Goal: Information Seeking & Learning: Learn about a topic

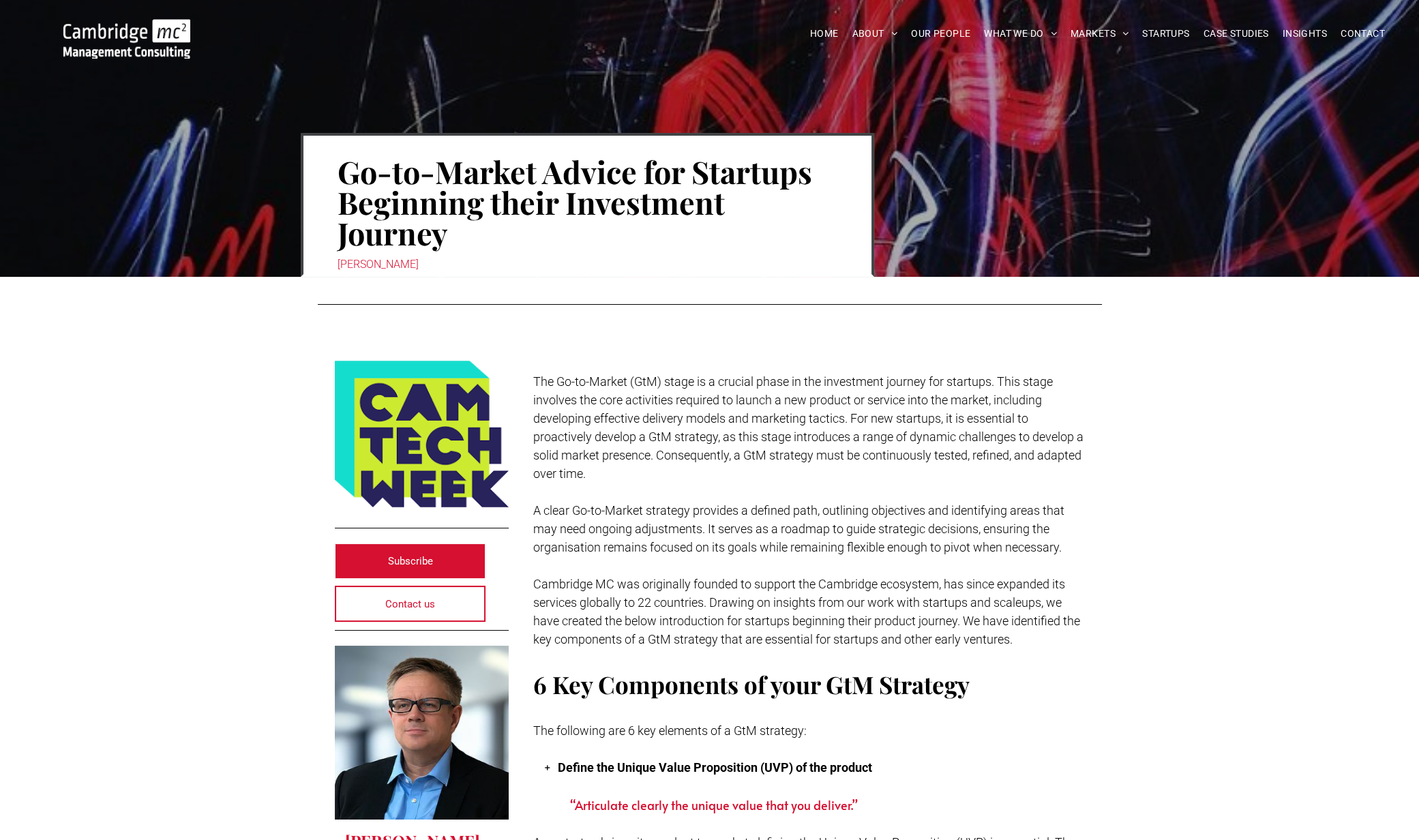
scroll to position [85, 0]
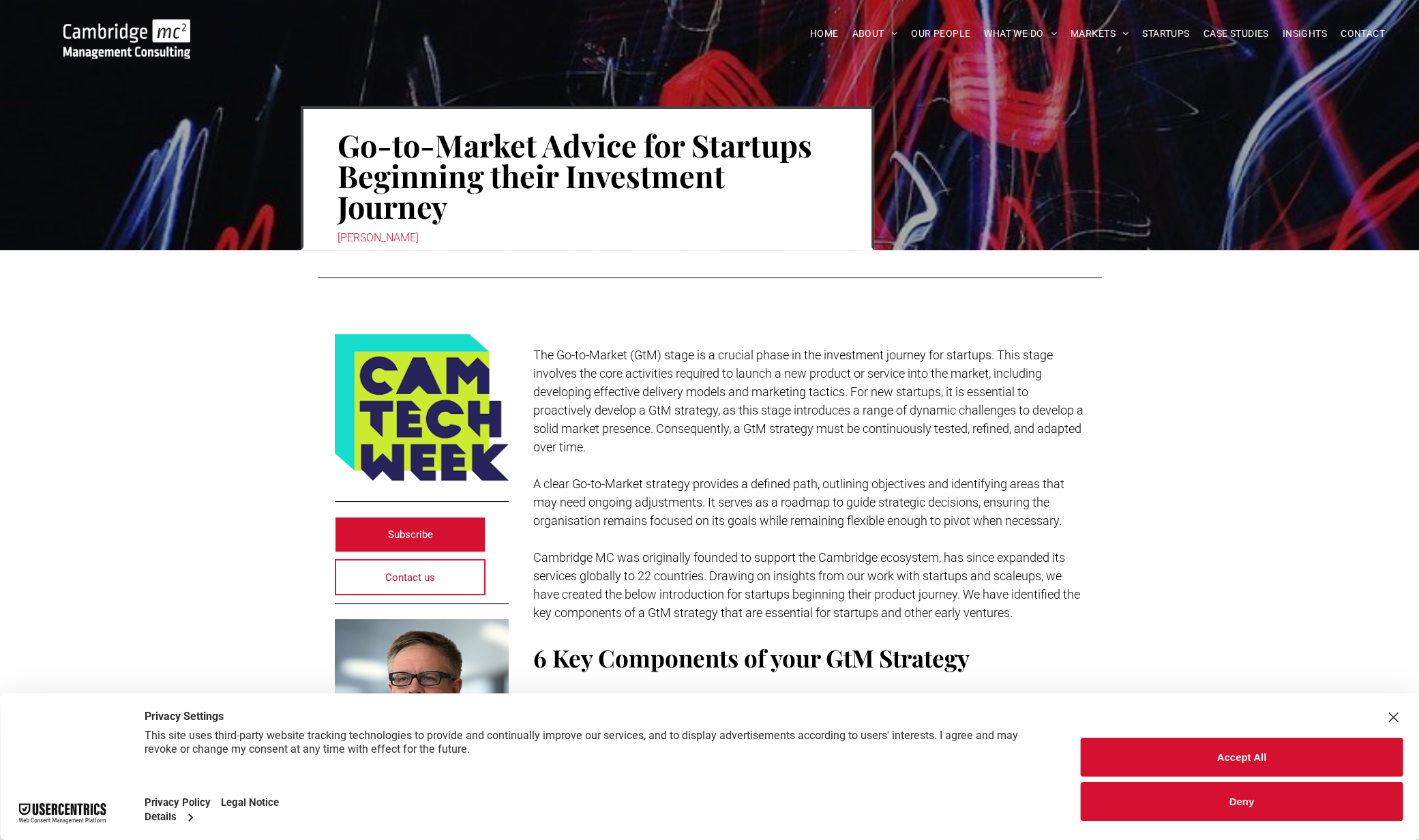
click at [1216, 806] on button "Deny" at bounding box center [1243, 801] width 322 height 39
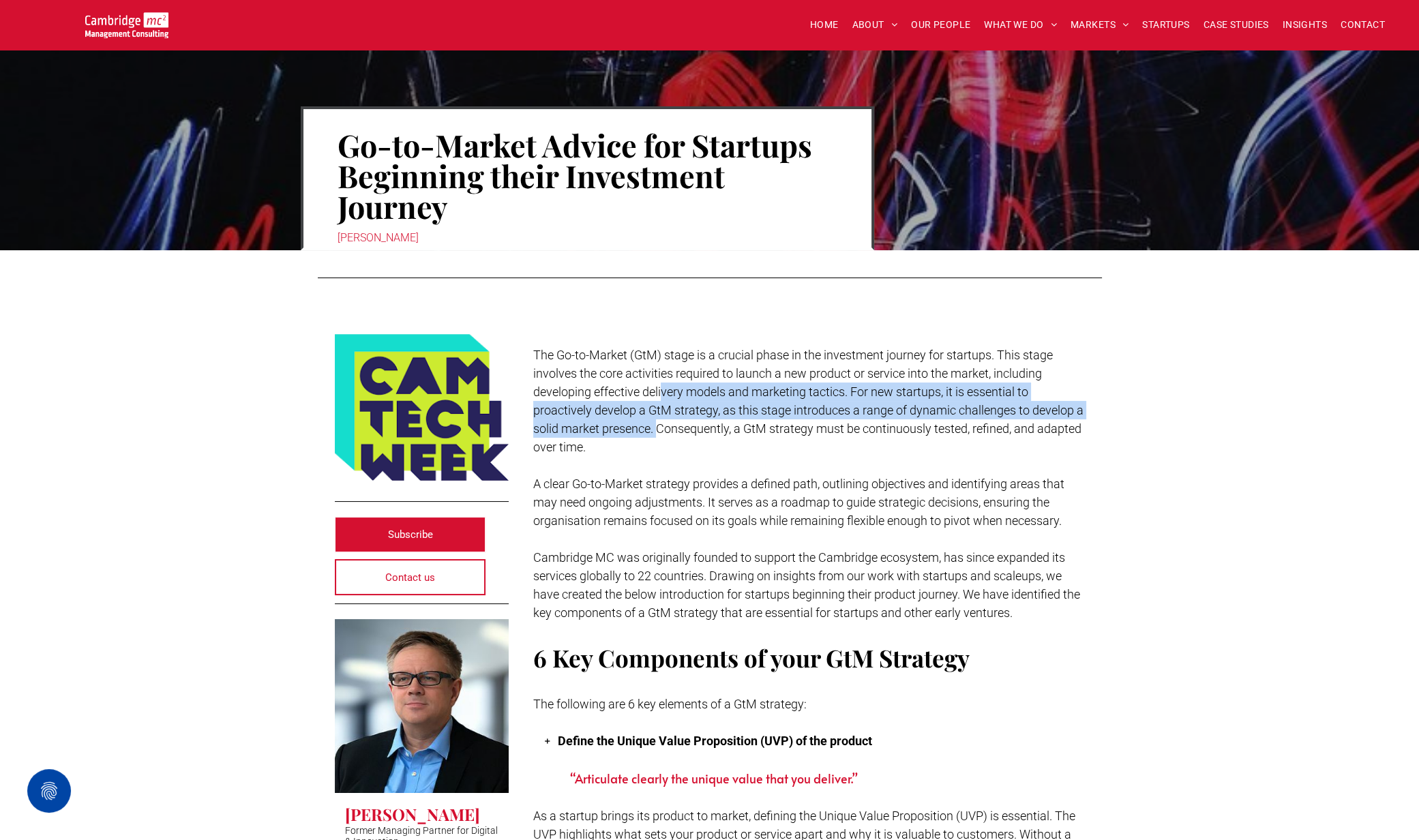
drag, startPoint x: 664, startPoint y: 389, endPoint x: 668, endPoint y: 420, distance: 31.3
click at [668, 420] on span "The Go-to-Market (GtM) stage is a crucial phase in the investment journey for s…" at bounding box center [808, 401] width 550 height 106
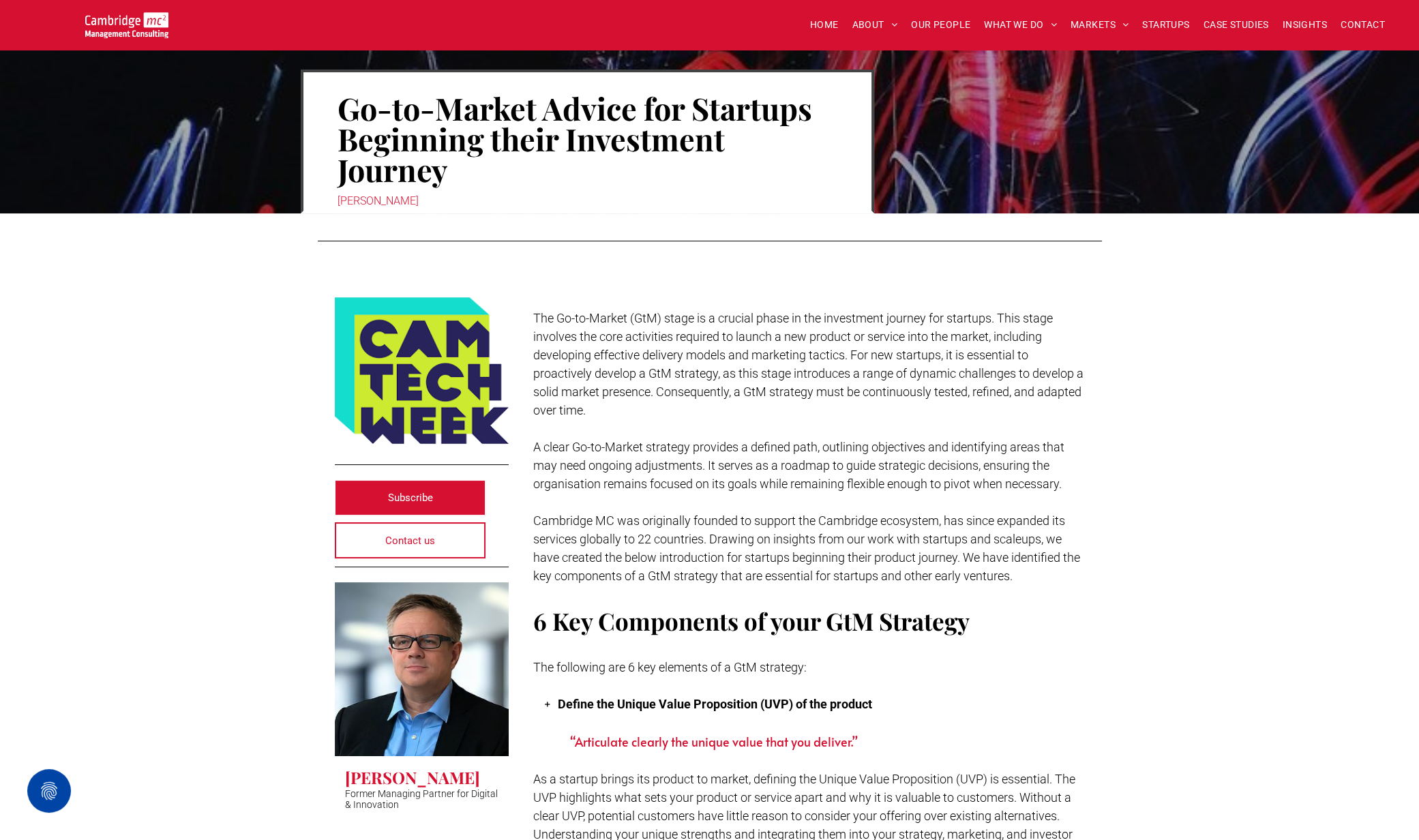
scroll to position [170, 0]
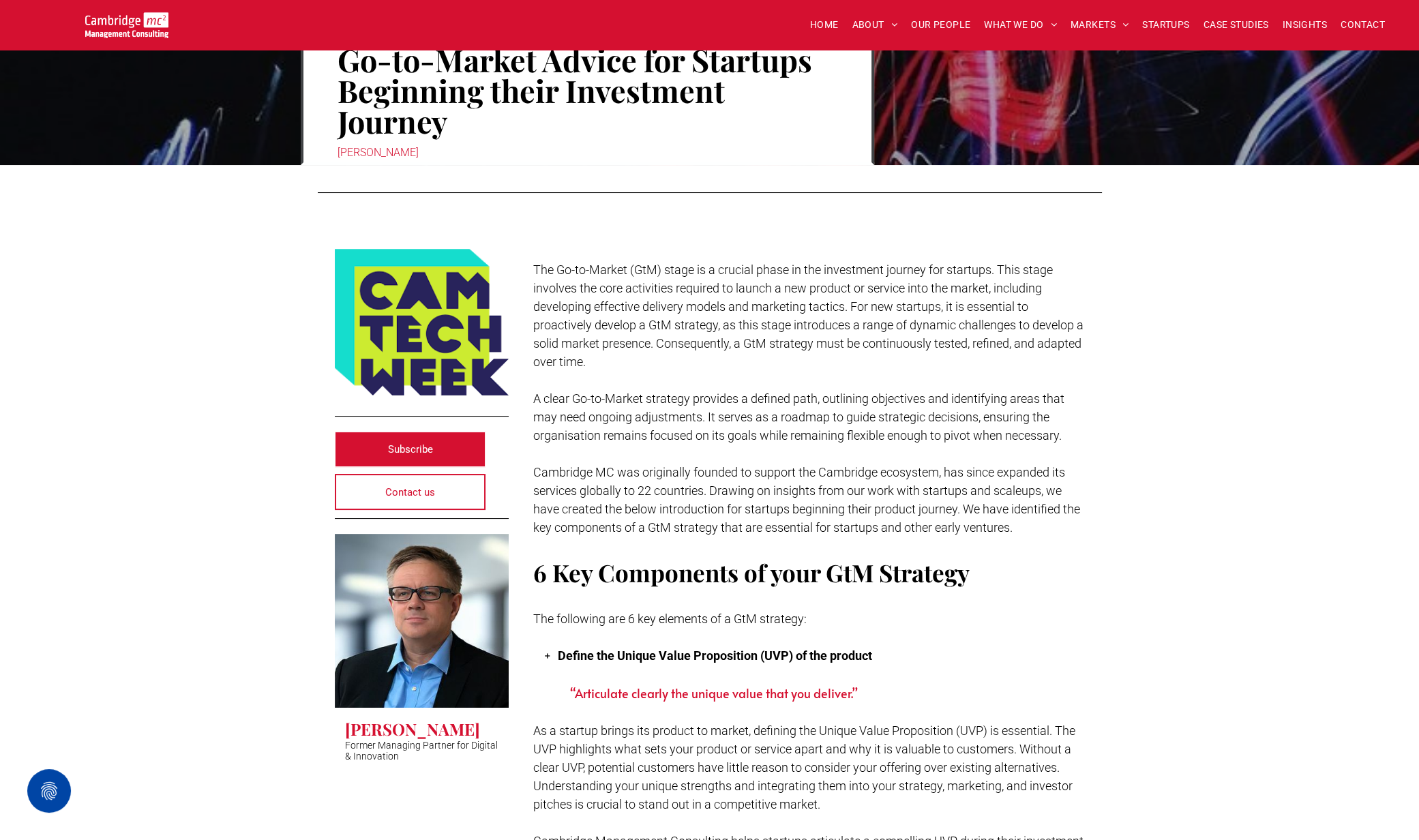
drag, startPoint x: 890, startPoint y: 446, endPoint x: 866, endPoint y: 430, distance: 28.8
click at [866, 430] on span "A clear Go-to-Market strategy provides a defined path, outlining objectives and…" at bounding box center [799, 417] width 531 height 51
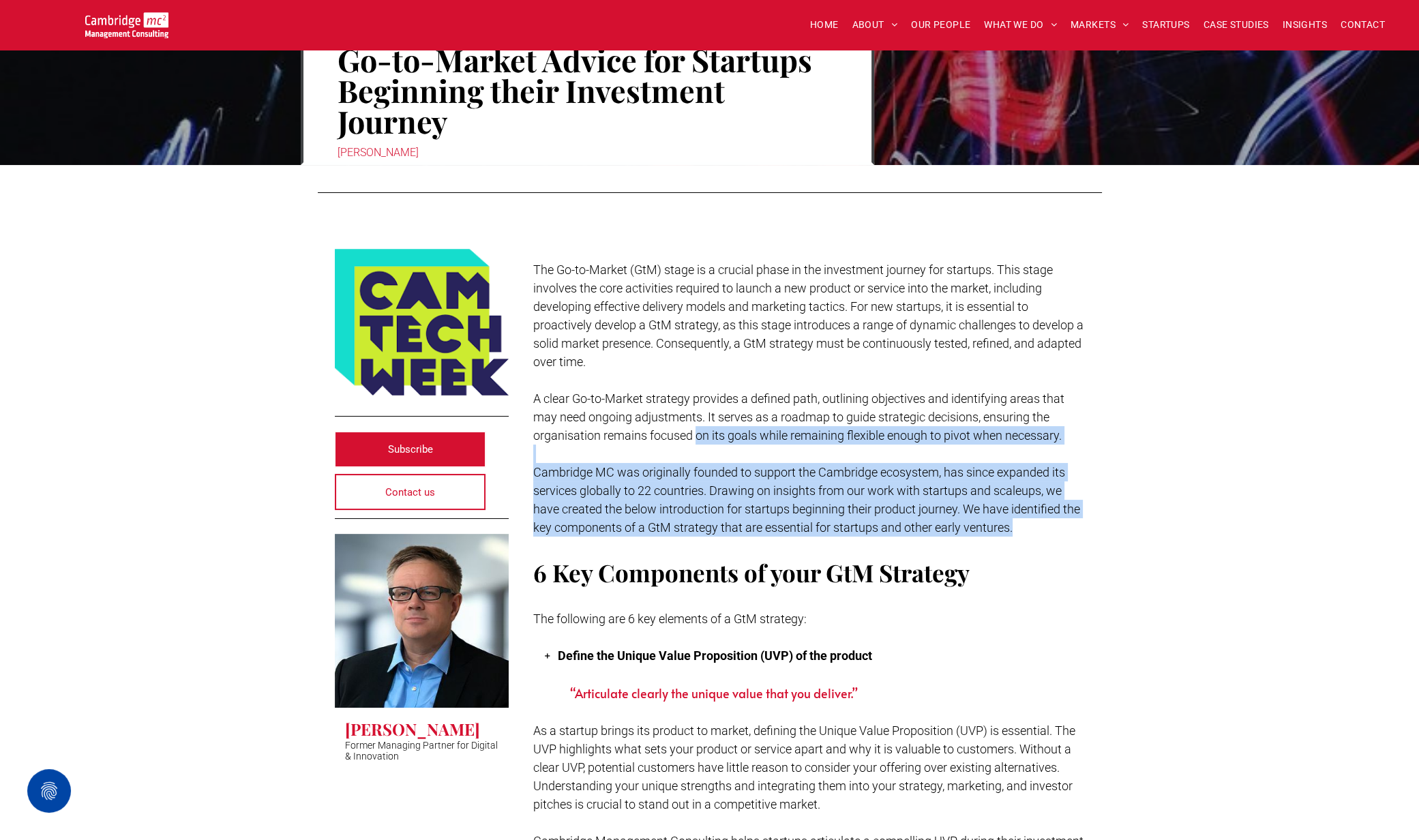
drag, startPoint x: 697, startPoint y: 438, endPoint x: 1047, endPoint y: 533, distance: 362.7
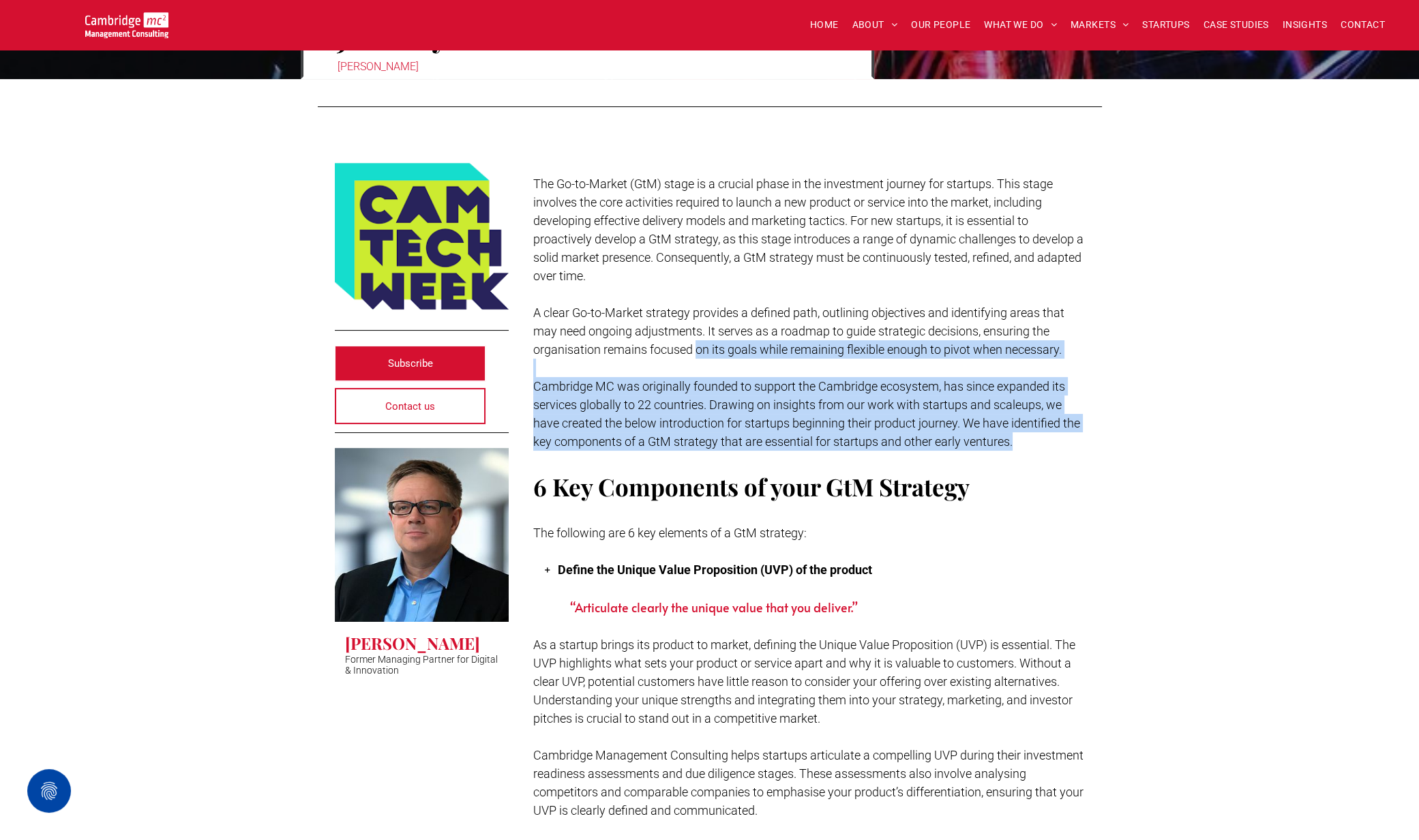
click at [794, 420] on span "Cambridge MC was originally founded to support the Cambridge ecosystem, has sin…" at bounding box center [807, 413] width 547 height 69
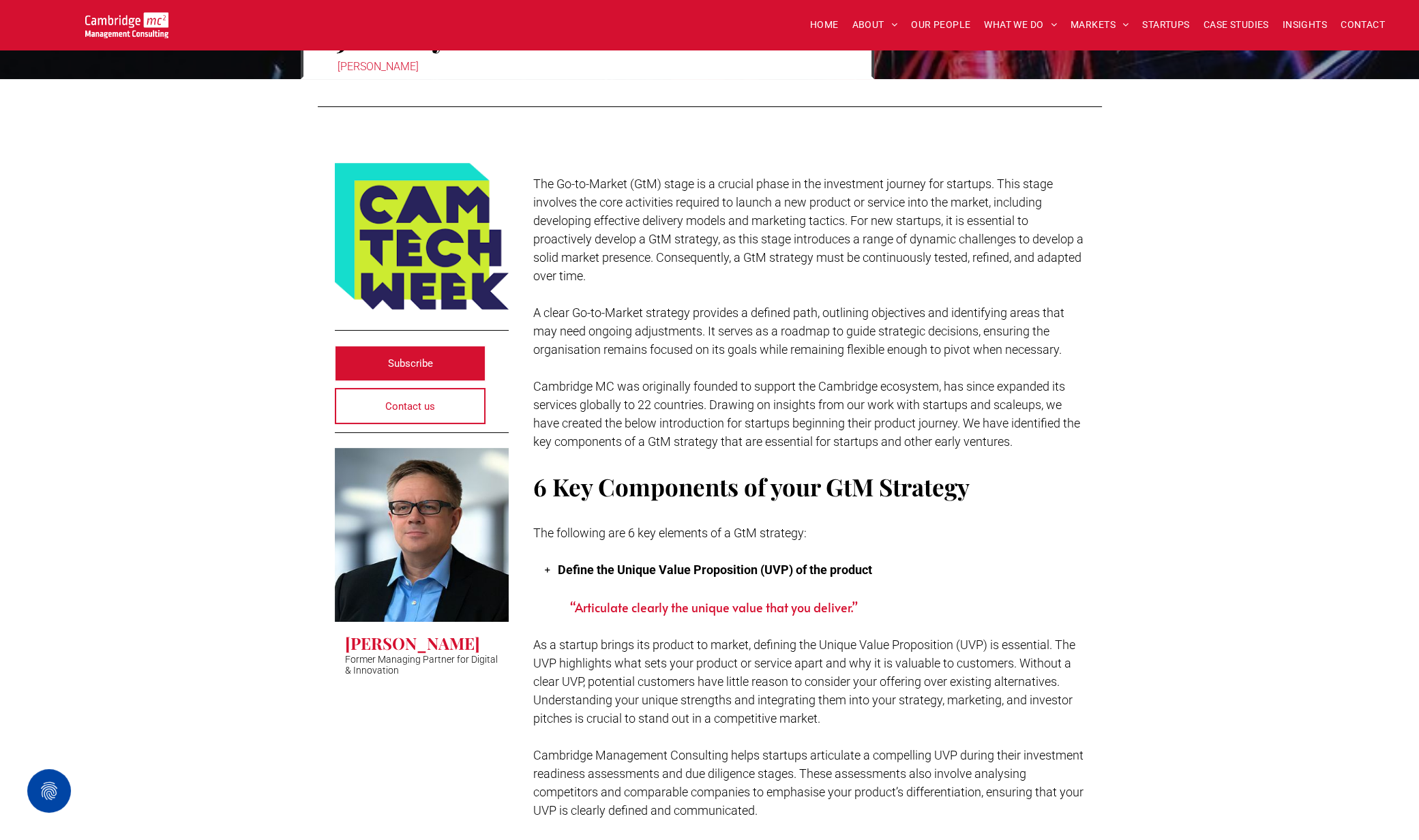
scroll to position [340, 0]
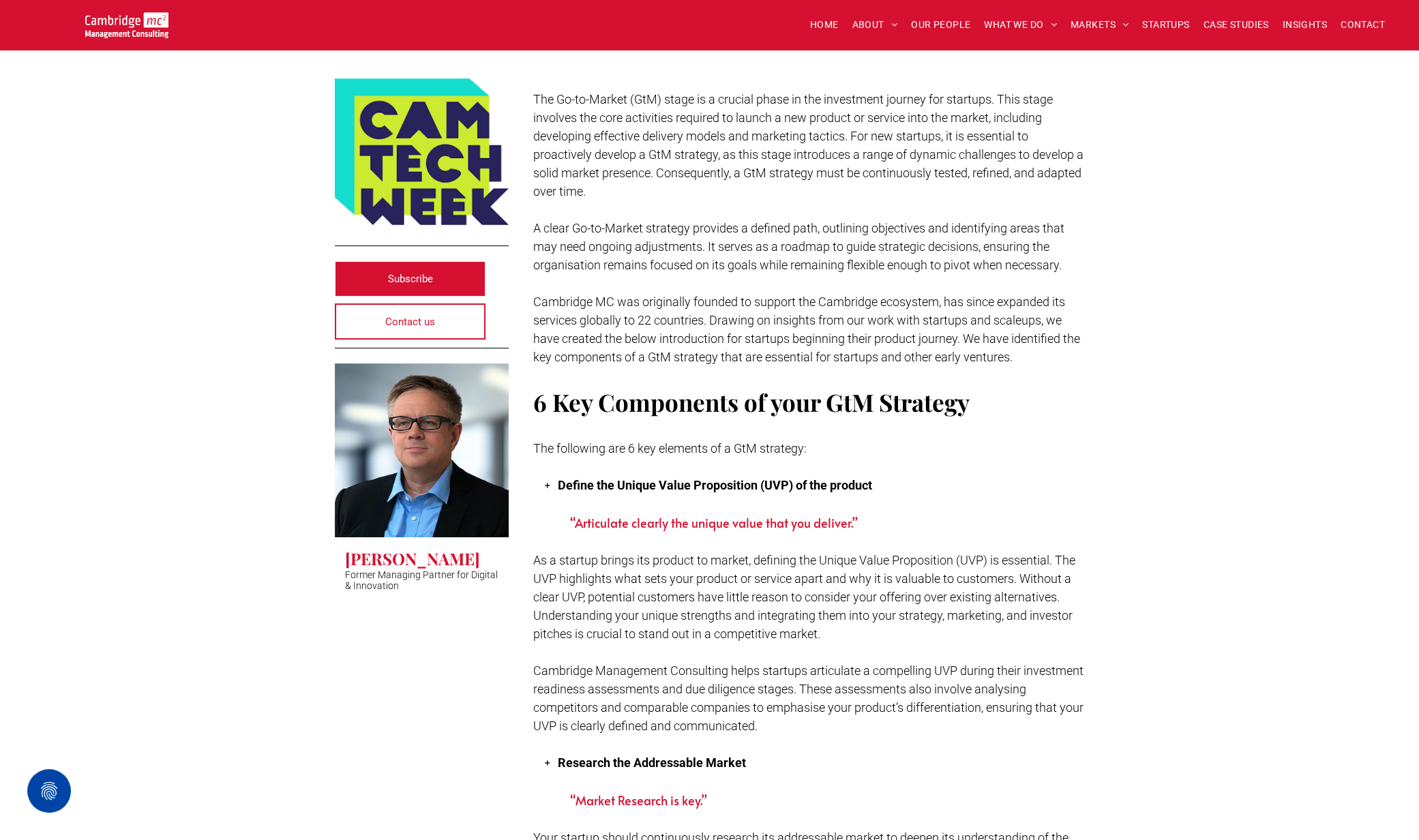
click at [558, 483] on li "Define the Unique Value Proposition (UVP) of the product" at bounding box center [822, 485] width 528 height 19
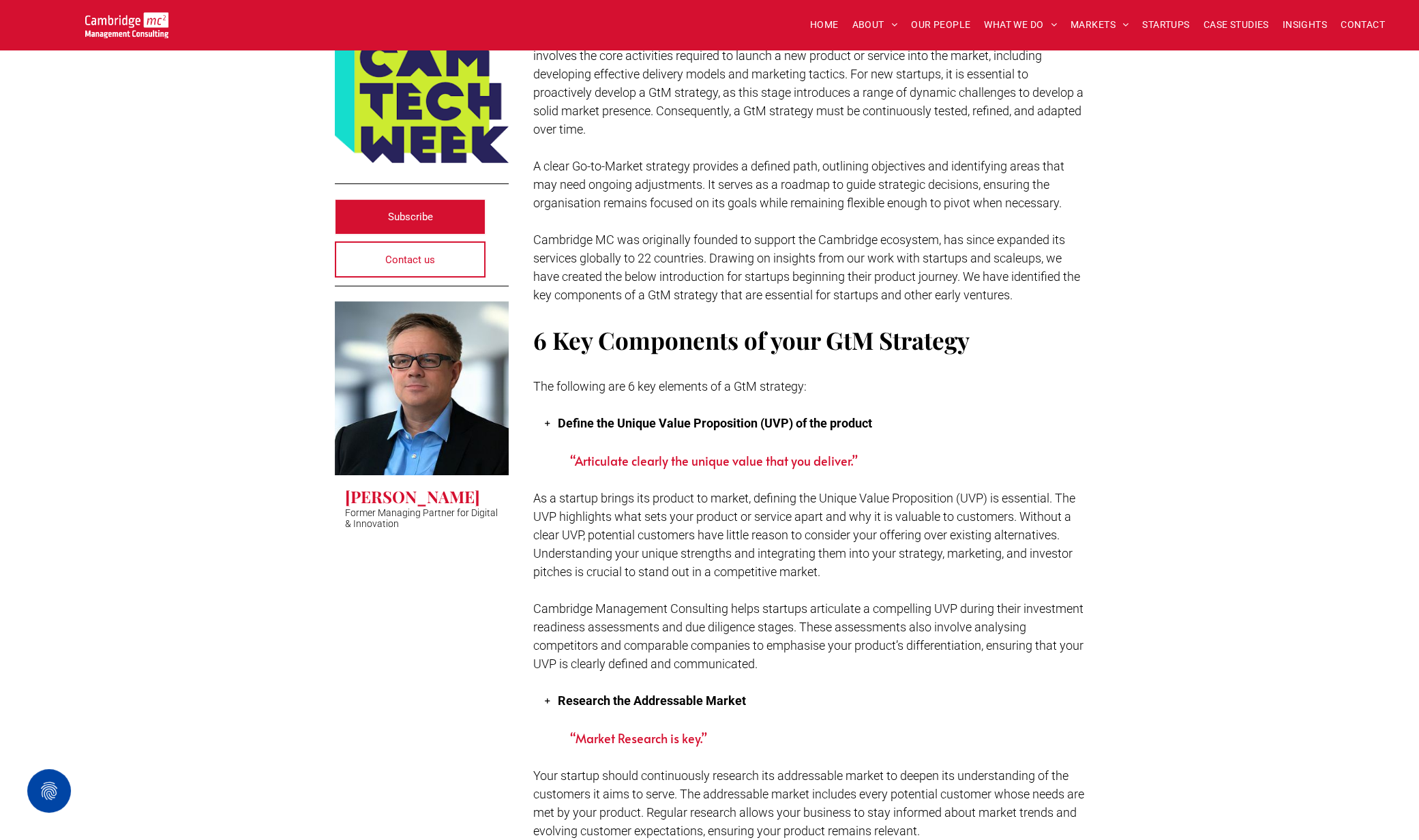
scroll to position [426, 0]
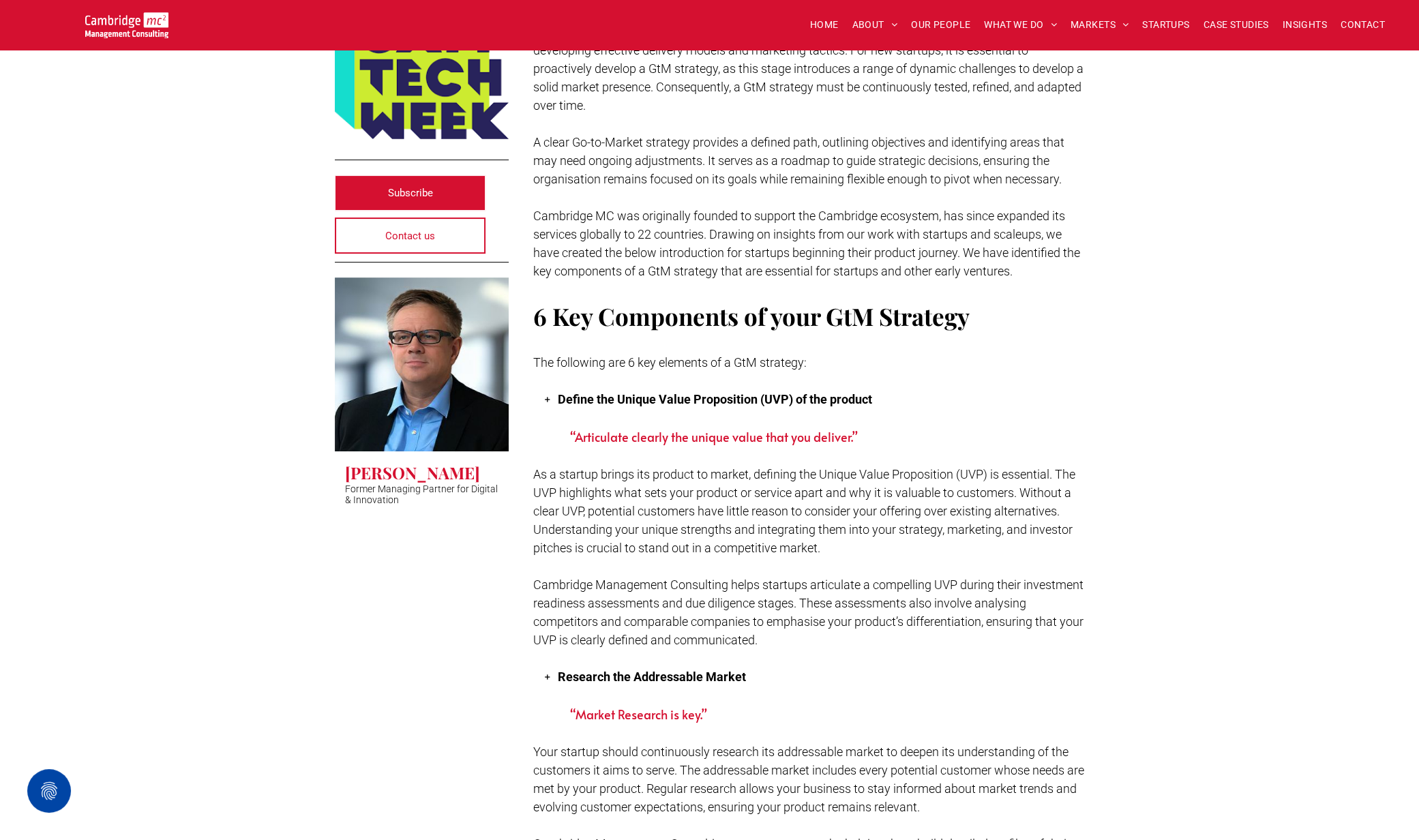
drag, startPoint x: 570, startPoint y: 497, endPoint x: 533, endPoint y: 489, distance: 37.9
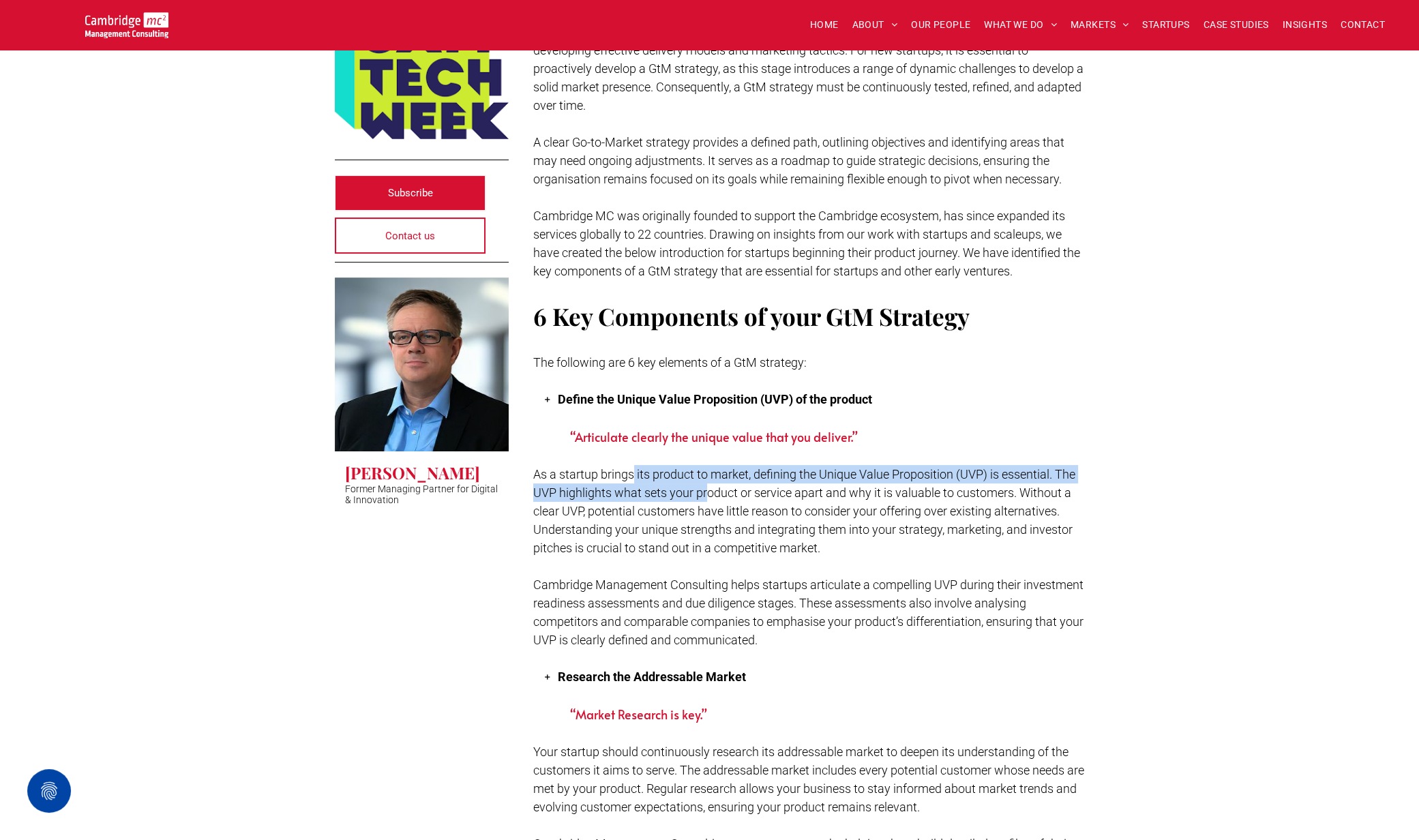
drag, startPoint x: 635, startPoint y: 471, endPoint x: 710, endPoint y: 486, distance: 76.5
click at [710, 486] on span "As a startup brings its product to market, defining the Unique Value Propositio…" at bounding box center [804, 511] width 542 height 88
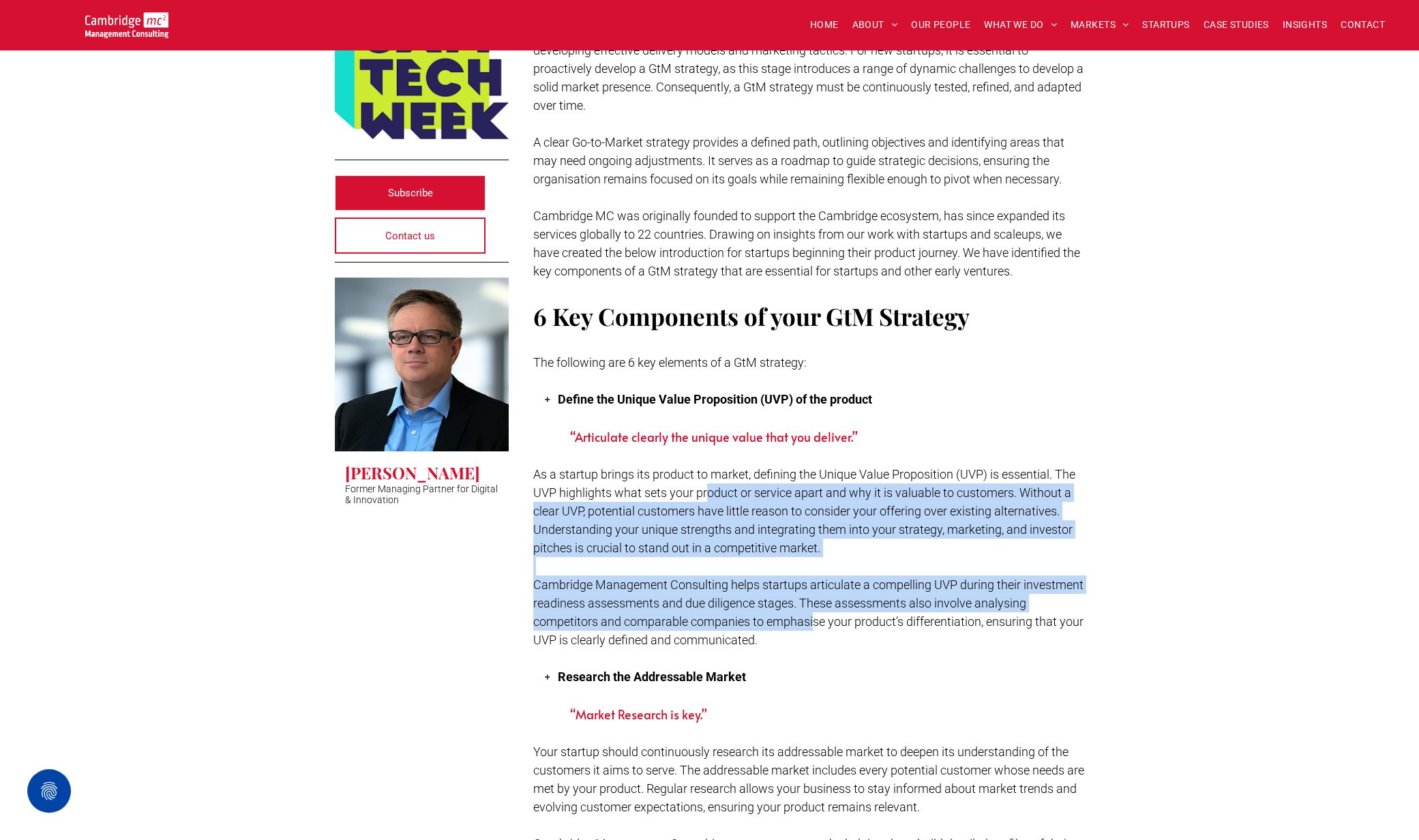
drag, startPoint x: 710, startPoint y: 486, endPoint x: 868, endPoint y: 619, distance: 206.5
click at [868, 619] on span "Cambridge Management Consulting helps startups articulate a compelling UVP duri…" at bounding box center [808, 612] width 550 height 69
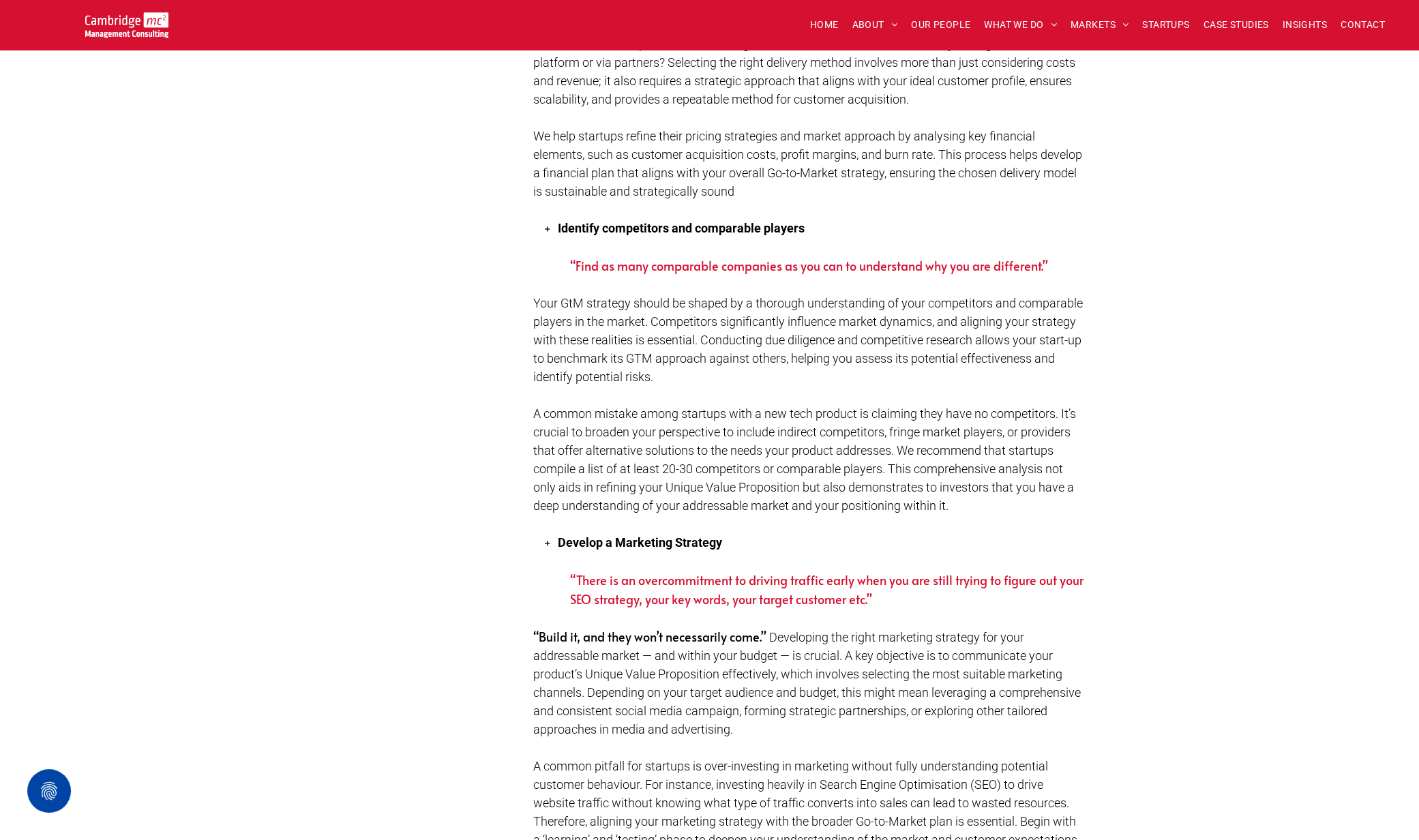
scroll to position [1450, 0]
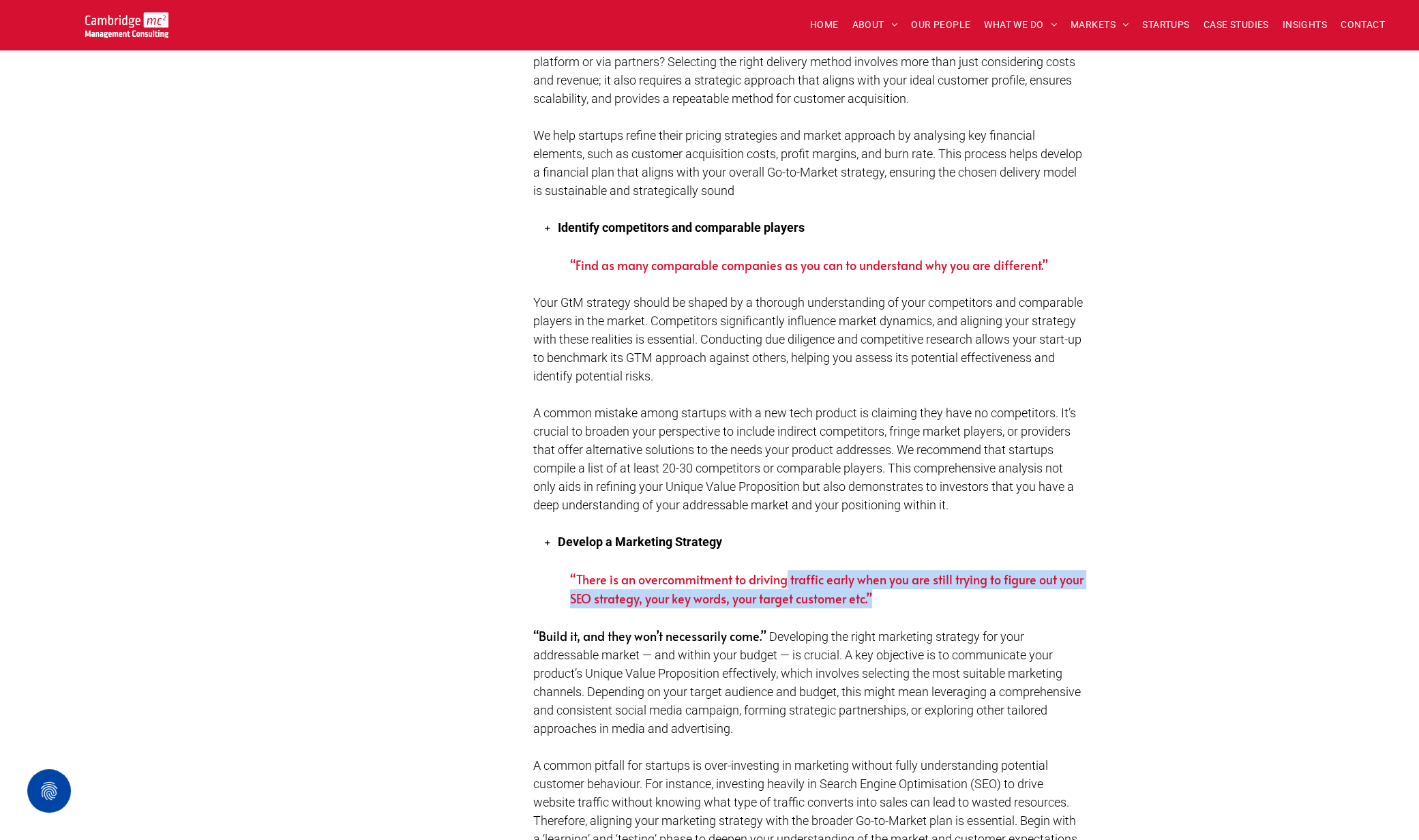
drag, startPoint x: 786, startPoint y: 582, endPoint x: 843, endPoint y: 606, distance: 61.8
click at [843, 609] on p at bounding box center [809, 618] width 552 height 18
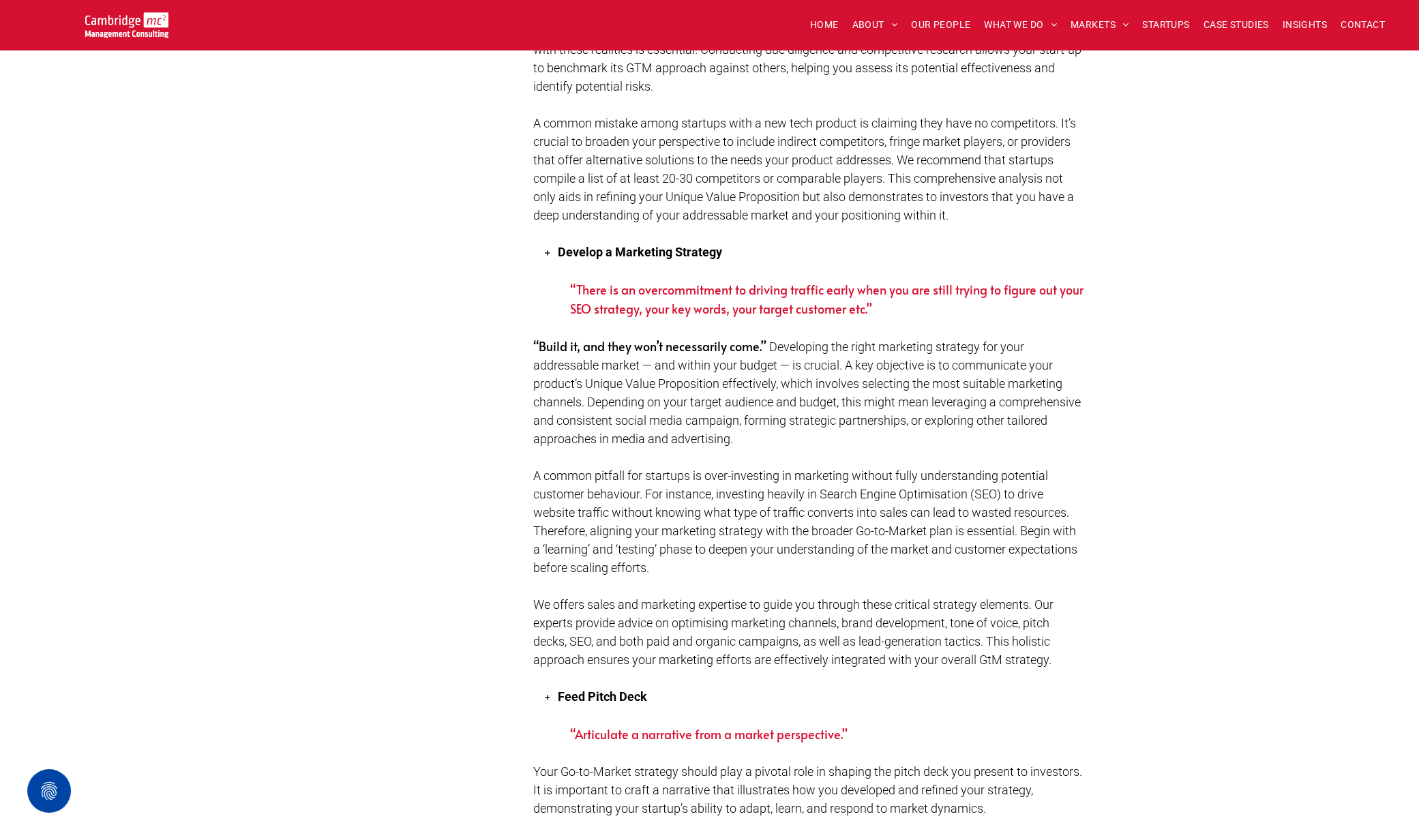
scroll to position [1790, 0]
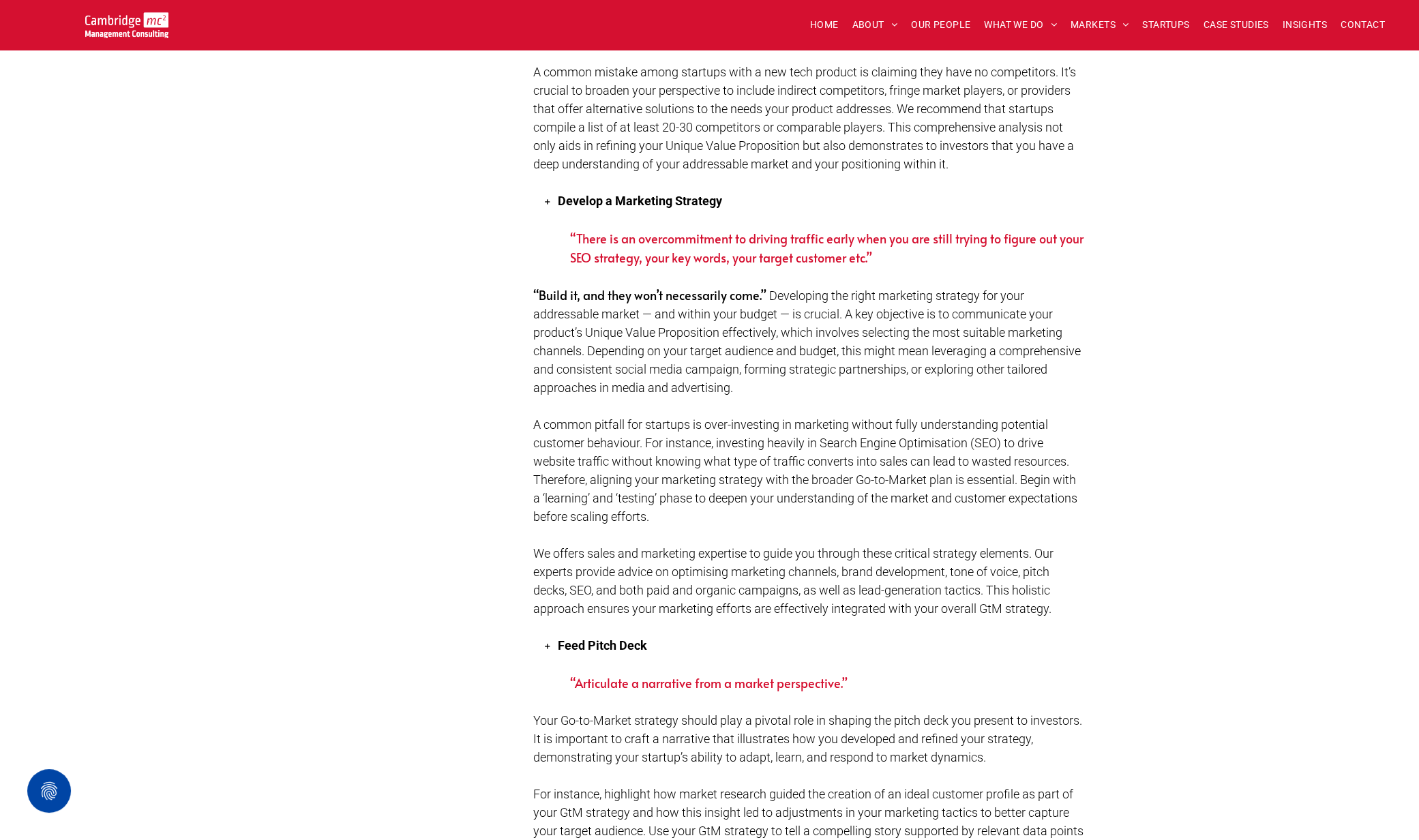
drag, startPoint x: 814, startPoint y: 626, endPoint x: 671, endPoint y: 564, distance: 155.9
click at [671, 564] on span "We offers sales and marketing expertise to guide you through these critical str…" at bounding box center [793, 581] width 520 height 69
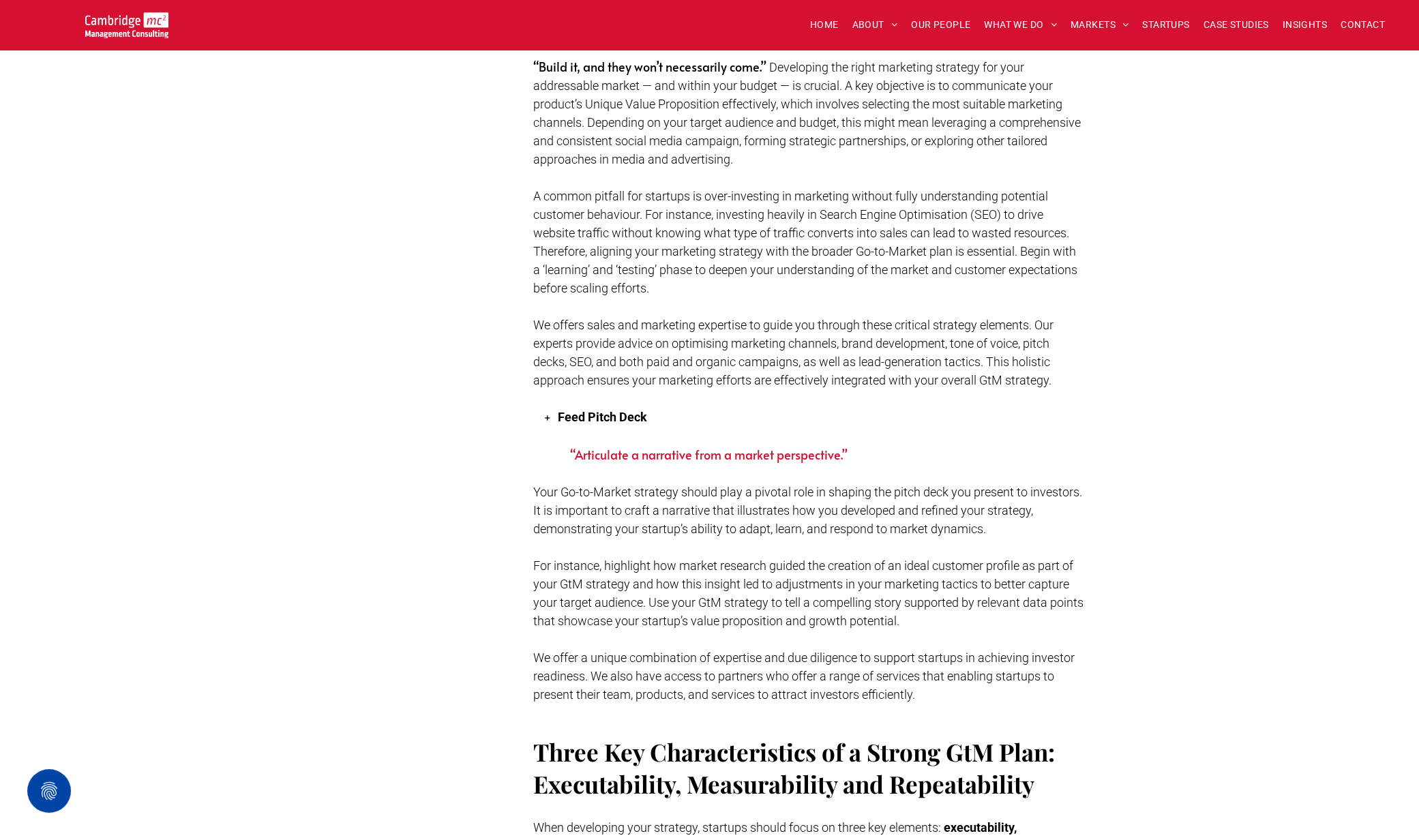
scroll to position [2046, 0]
